Goal: Check status: Check status

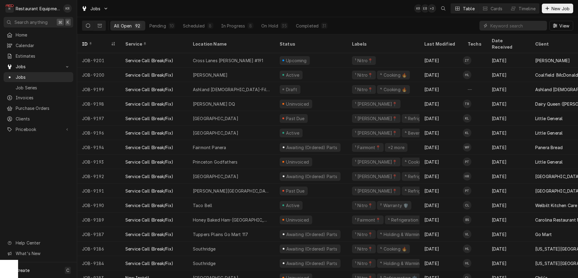
click at [520, 23] on input "Dynamic Content Wrapper" at bounding box center [518, 26] width 54 height 10
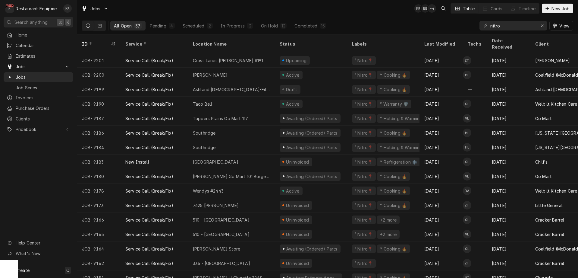
type input "nitro"
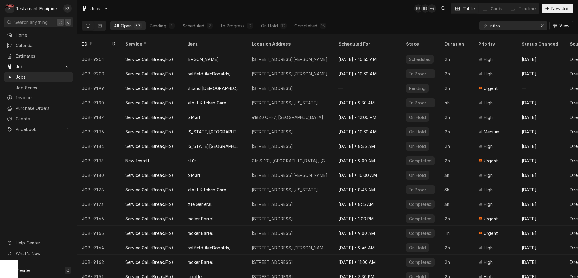
scroll to position [1, 0]
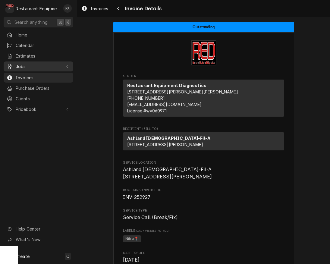
scroll to position [947, 0]
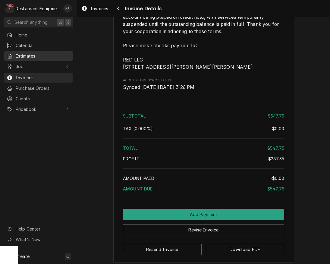
click at [21, 53] on span "Estimates" at bounding box center [43, 56] width 55 height 6
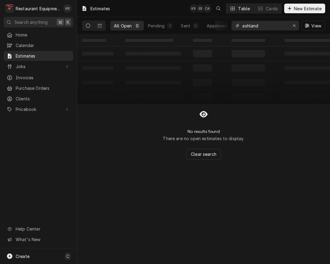
drag, startPoint x: 261, startPoint y: 26, endPoint x: 198, endPoint y: 25, distance: 63.3
click at [242, 25] on input "ashland" at bounding box center [264, 26] width 45 height 10
type input "635"
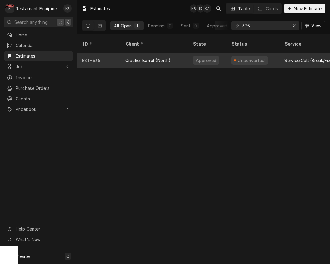
click at [155, 57] on div "Cracker Barrel (North)" at bounding box center [148, 60] width 46 height 6
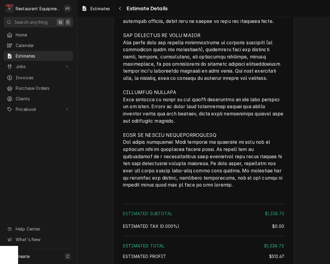
scroll to position [1419, 0]
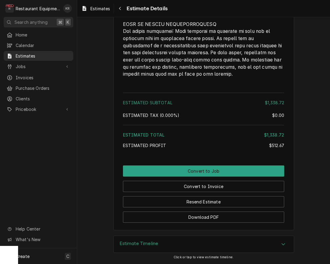
click at [180, 245] on div "Estimate Timeline" at bounding box center [204, 244] width 180 height 17
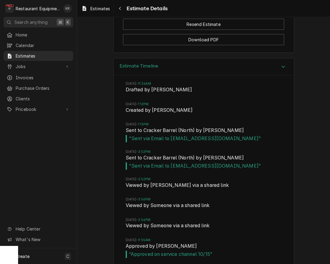
scroll to position [1605, 0]
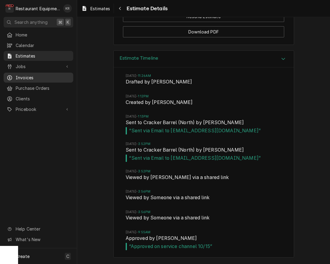
click at [29, 77] on span "Invoices" at bounding box center [43, 77] width 55 height 6
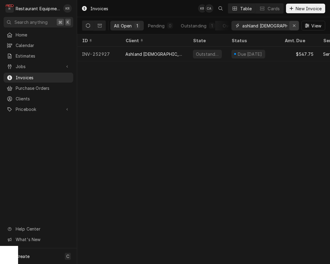
click at [295, 26] on icon "Erase input" at bounding box center [294, 26] width 3 height 4
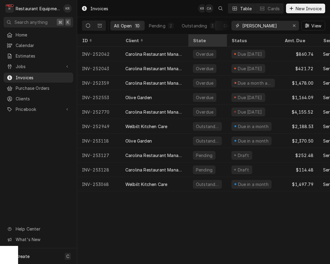
scroll to position [0, 0]
type input "clark"
click at [103, 27] on button "Dynamic Content Wrapper" at bounding box center [99, 26] width 11 height 10
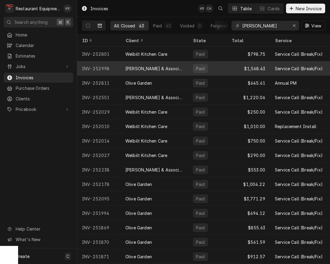
click at [159, 67] on div "Clark & Associates" at bounding box center [154, 68] width 58 height 6
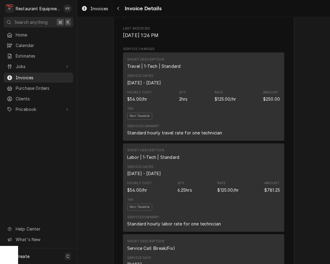
scroll to position [360, 0]
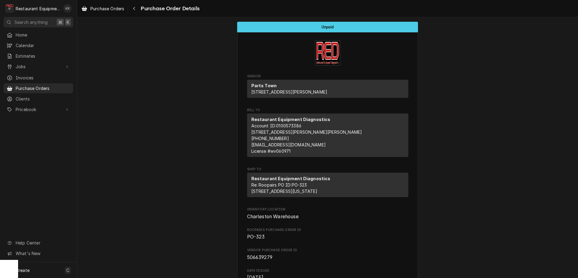
scroll to position [415, 0]
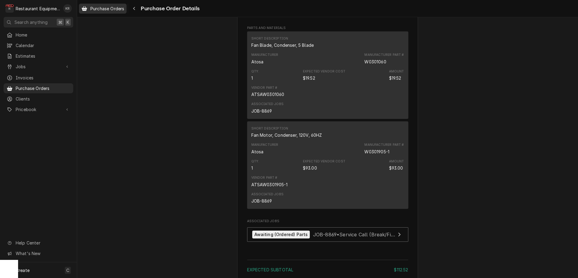
click at [109, 9] on span "Purchase Orders" at bounding box center [107, 8] width 34 height 6
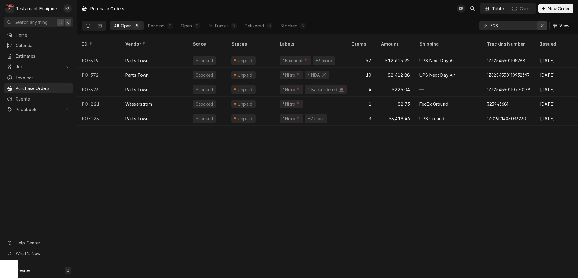
click at [543, 26] on icon "Erase input" at bounding box center [542, 26] width 3 height 4
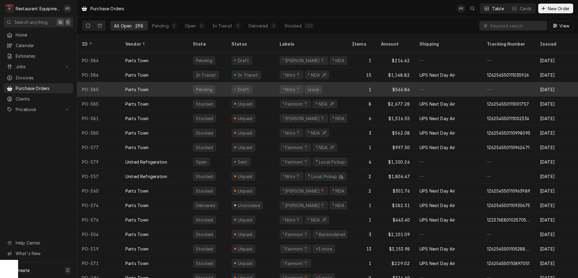
click at [206, 86] on div "Pending" at bounding box center [204, 89] width 18 height 6
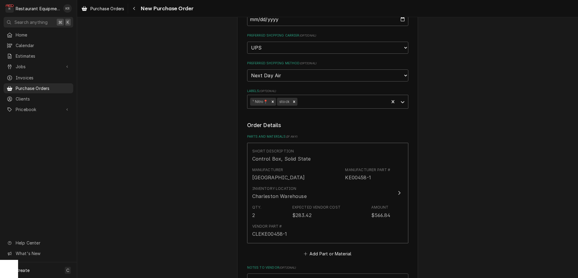
scroll to position [96, 0]
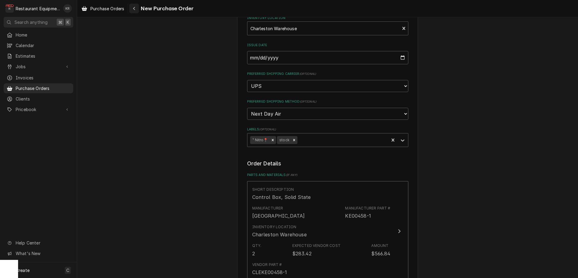
click at [134, 9] on icon "Navigate back" at bounding box center [134, 8] width 2 height 3
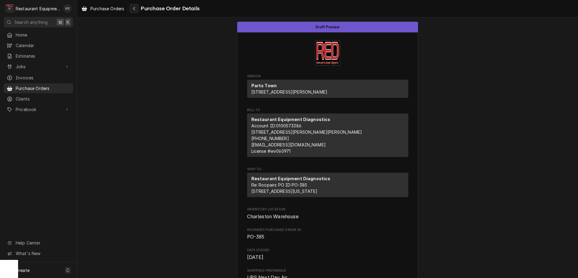
click at [135, 9] on icon "Navigate back" at bounding box center [134, 8] width 3 height 4
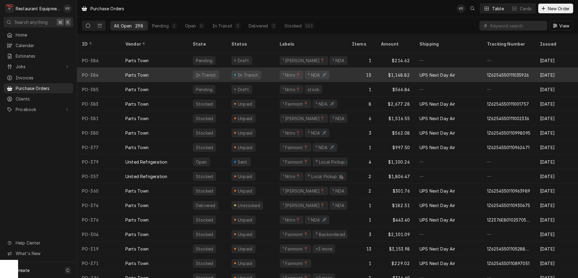
click at [250, 72] on div "In Transit" at bounding box center [248, 75] width 22 height 6
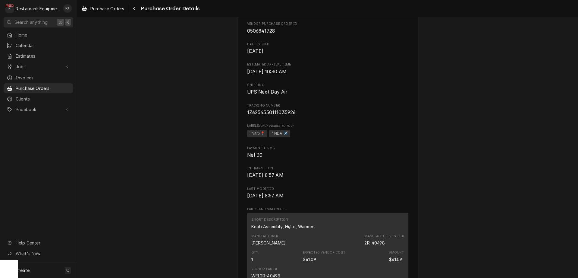
scroll to position [235, 0]
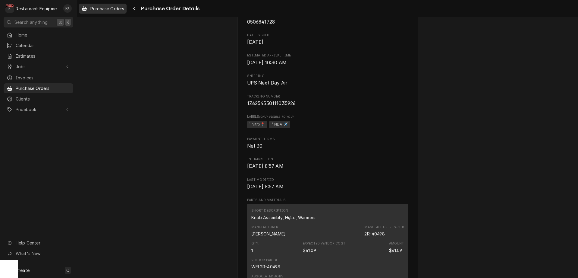
click at [123, 11] on span "Purchase Orders" at bounding box center [107, 8] width 34 height 6
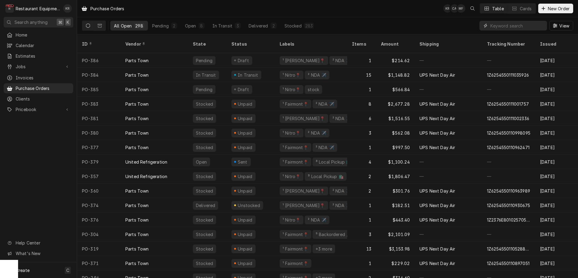
click at [527, 24] on input "Dynamic Content Wrapper" at bounding box center [518, 26] width 54 height 10
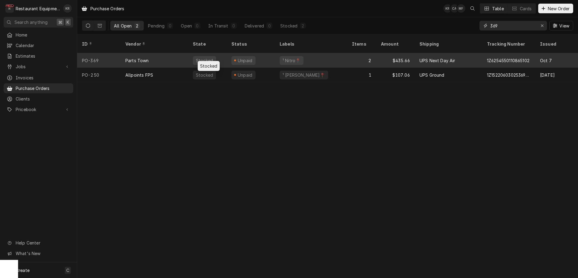
type input "369"
click at [210, 57] on div "Stocked" at bounding box center [204, 60] width 18 height 6
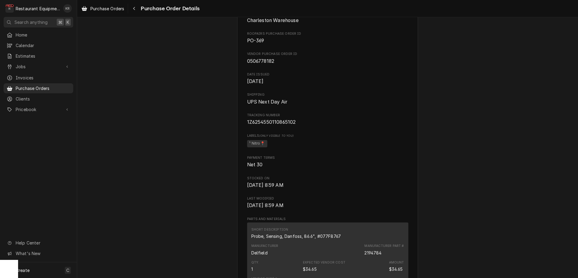
scroll to position [185, 0]
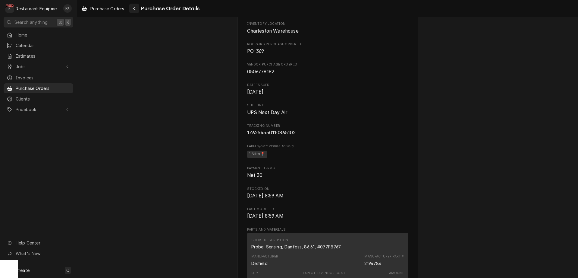
click at [137, 8] on div "Navigate back" at bounding box center [134, 8] width 6 height 6
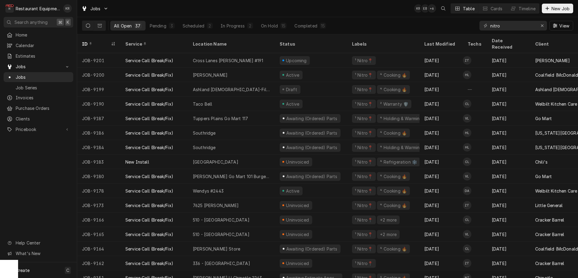
scroll to position [1, 0]
drag, startPoint x: 506, startPoint y: 24, endPoint x: 452, endPoint y: 30, distance: 54.3
click at [491, 30] on input "nitro" at bounding box center [513, 26] width 45 height 10
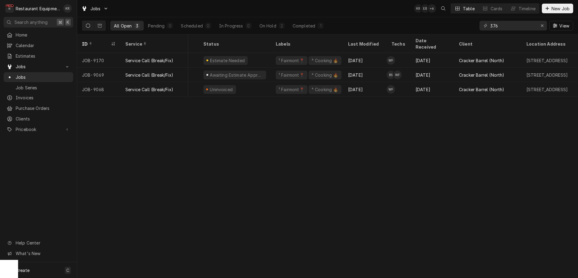
scroll to position [0, 0]
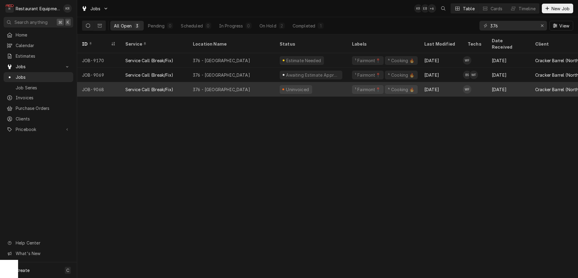
type input "376"
click at [157, 82] on div "Service Call (Break/Fix)" at bounding box center [155, 89] width 68 height 14
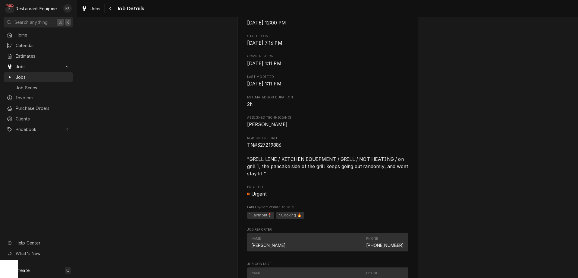
scroll to position [214, 0]
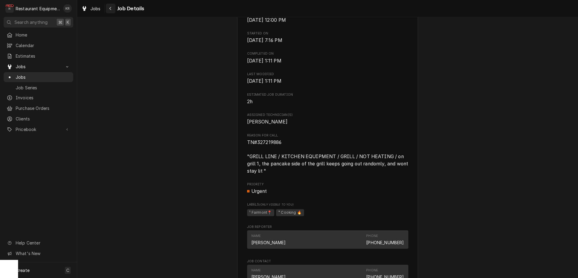
click at [110, 6] on div "Navigate back" at bounding box center [111, 8] width 6 height 6
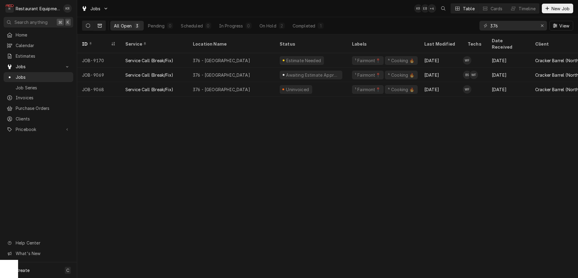
click at [105, 24] on button "Dynamic Content Wrapper" at bounding box center [99, 26] width 11 height 10
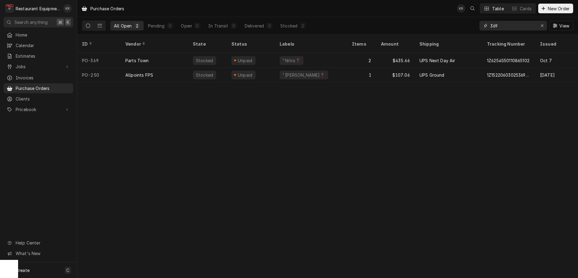
drag, startPoint x: 498, startPoint y: 25, endPoint x: 466, endPoint y: 23, distance: 32.3
click at [491, 23] on input "369" at bounding box center [513, 26] width 45 height 10
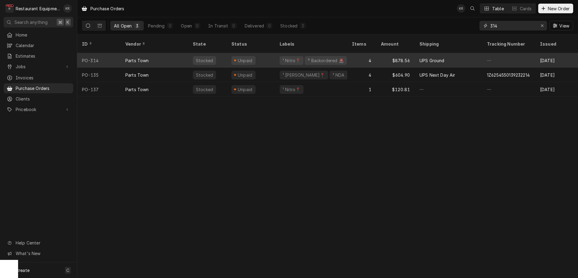
type input "314"
click at [150, 53] on div "Parts Town" at bounding box center [155, 60] width 68 height 14
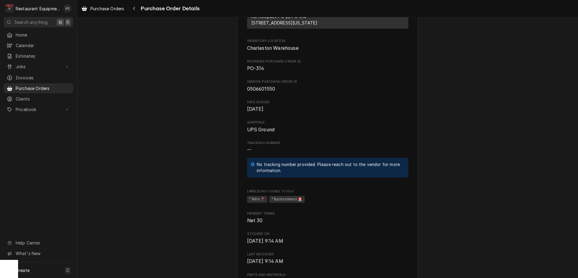
scroll to position [163, 0]
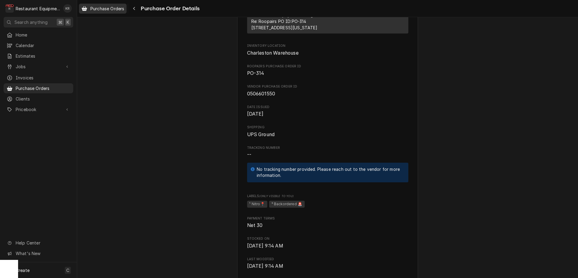
click at [113, 8] on span "Purchase Orders" at bounding box center [107, 8] width 34 height 6
